Goal: Task Accomplishment & Management: Use online tool/utility

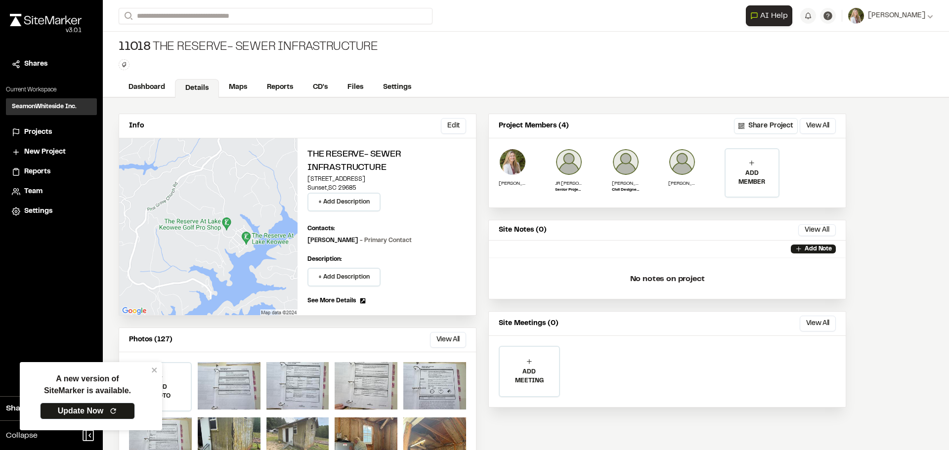
scroll to position [41, 0]
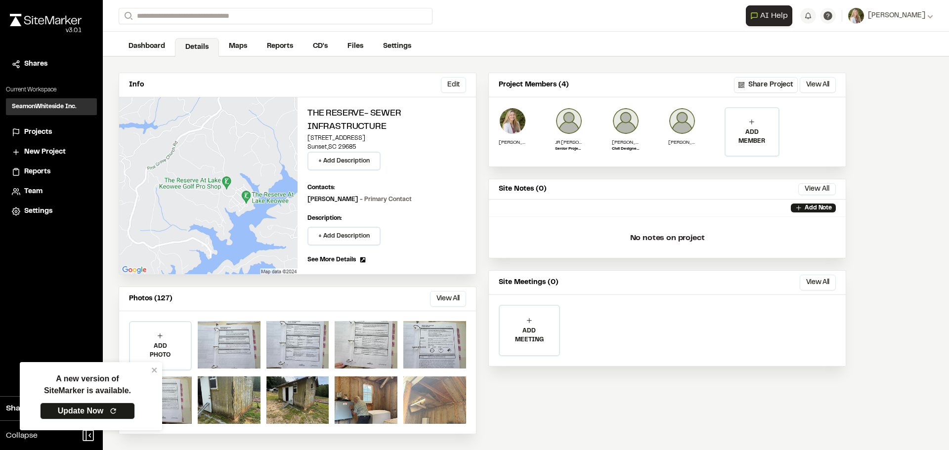
click at [424, 407] on div at bounding box center [434, 400] width 63 height 47
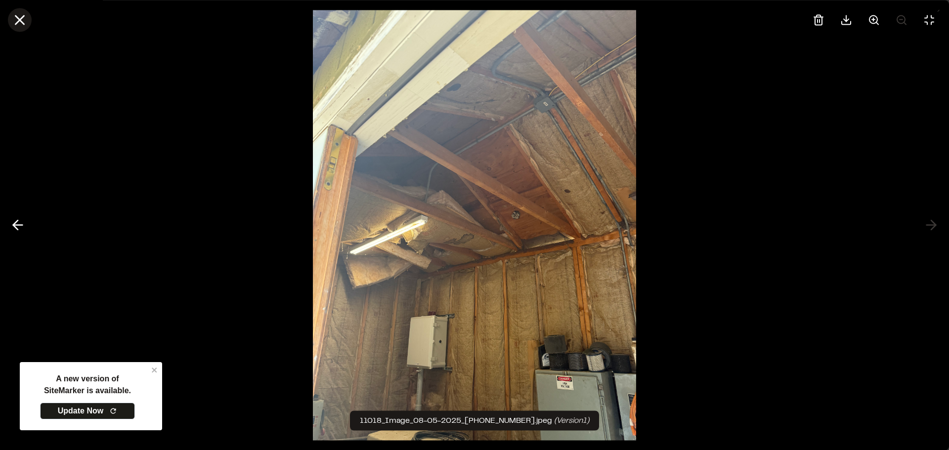
click at [22, 20] on icon at bounding box center [19, 19] width 17 height 17
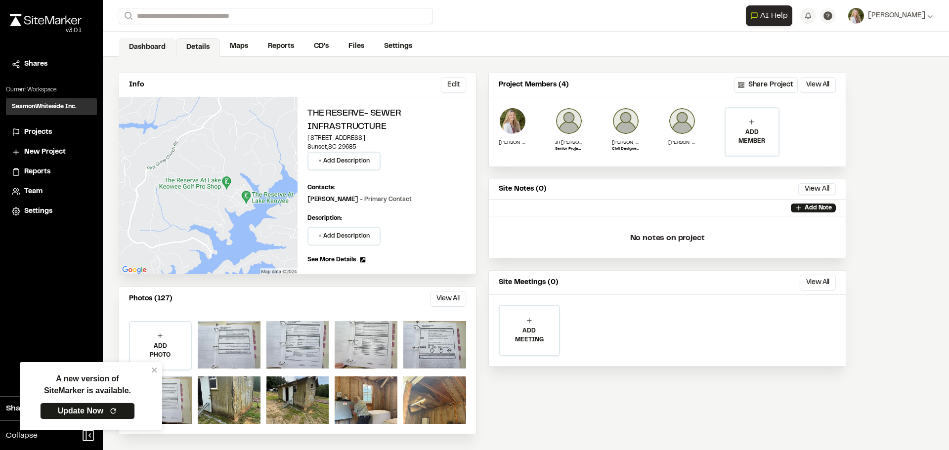
click at [142, 47] on link "Dashboard" at bounding box center [147, 47] width 57 height 19
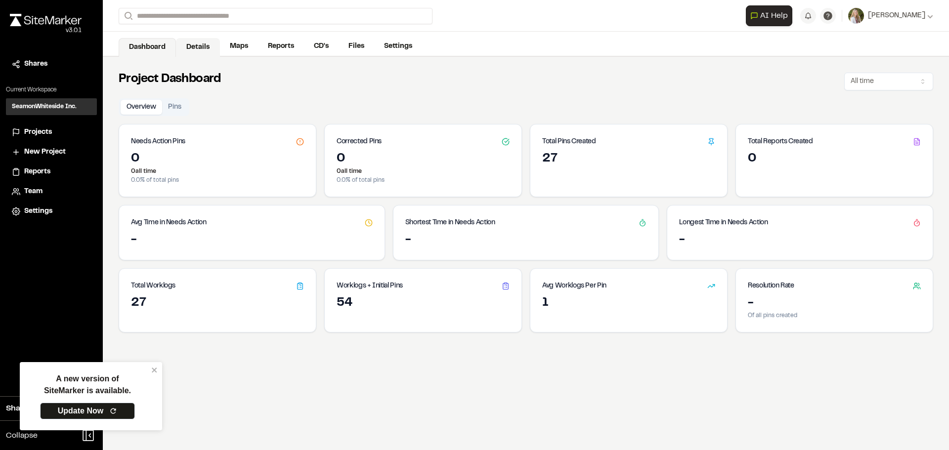
click at [207, 45] on link "Details" at bounding box center [198, 47] width 44 height 19
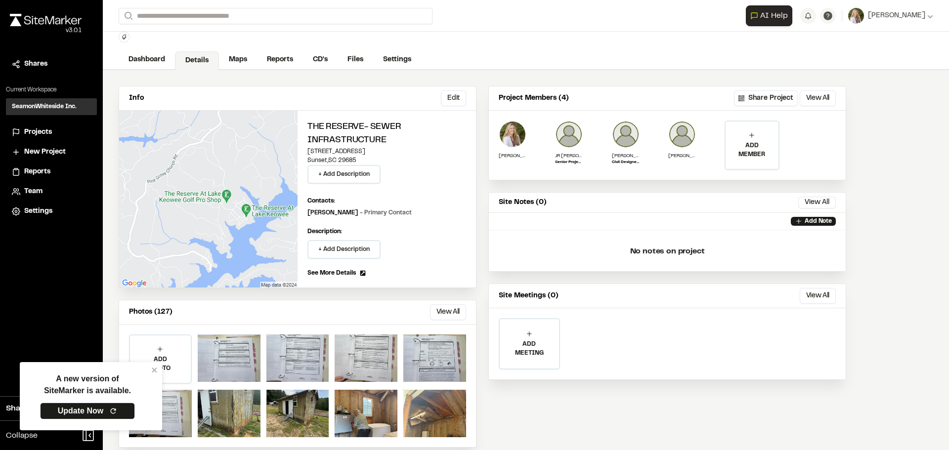
scroll to position [41, 0]
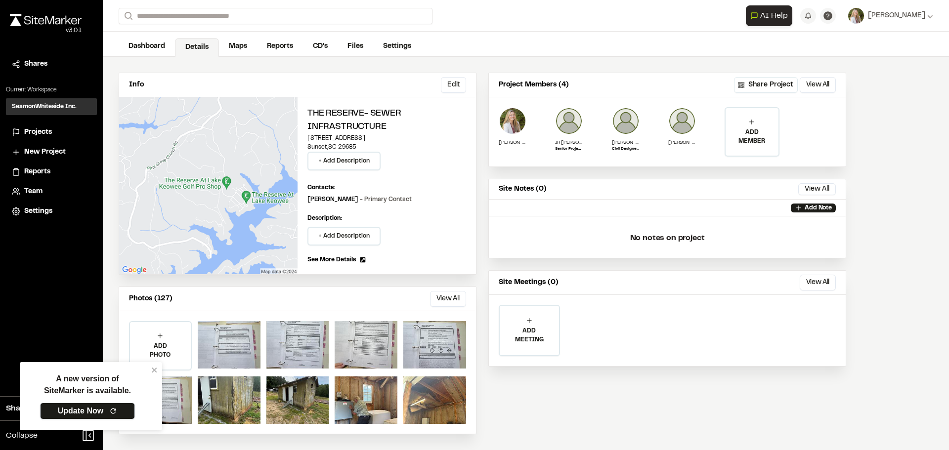
click at [91, 414] on link "Update Now" at bounding box center [87, 411] width 95 height 17
